Goal: Task Accomplishment & Management: Complete application form

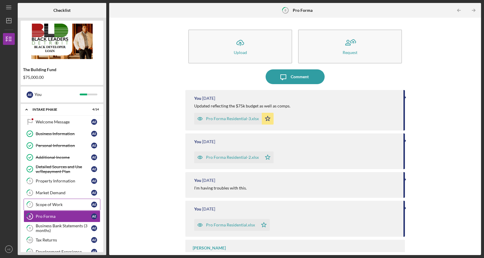
scroll to position [27, 0]
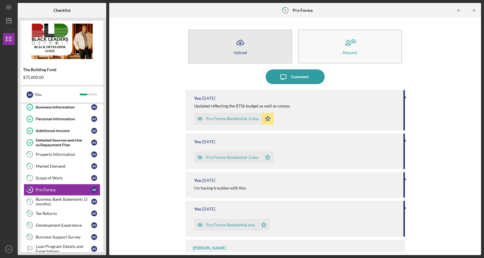
click at [244, 47] on icon "Icon/Upload" at bounding box center [240, 42] width 15 height 15
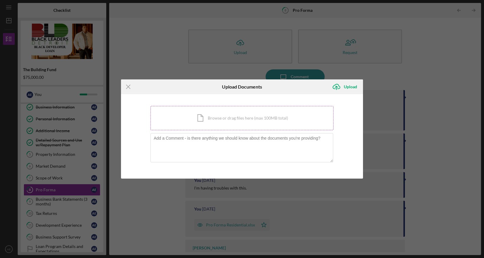
click at [238, 122] on div "Icon/Document Browse or drag files here (max 100MB total) Tap to choose files o…" at bounding box center [242, 118] width 183 height 24
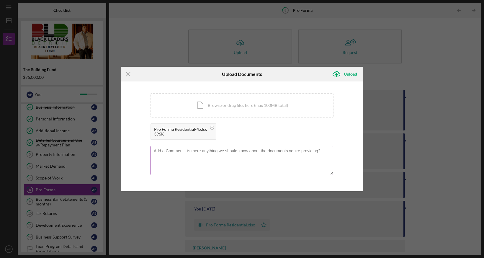
click at [209, 151] on textarea at bounding box center [242, 160] width 183 height 29
type textarea "Updated budget showing draw schedule"
click at [326, 141] on div "Pro Forma Residential-4.xlsx 396K" at bounding box center [242, 132] width 183 height 19
click at [349, 76] on div "Upload" at bounding box center [350, 74] width 13 height 12
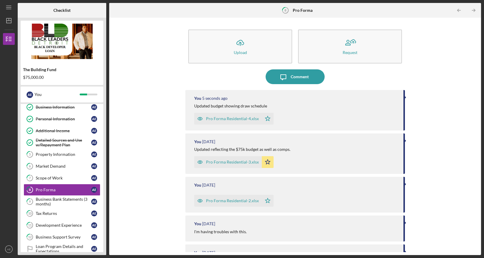
click at [231, 121] on div "Pro Forma Residential-4.xlsx" at bounding box center [232, 118] width 53 height 5
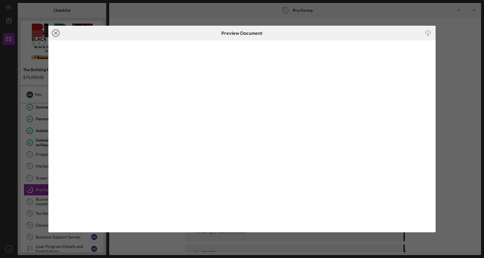
click at [55, 33] on line at bounding box center [55, 33] width 3 height 3
